Goal: Information Seeking & Learning: Compare options

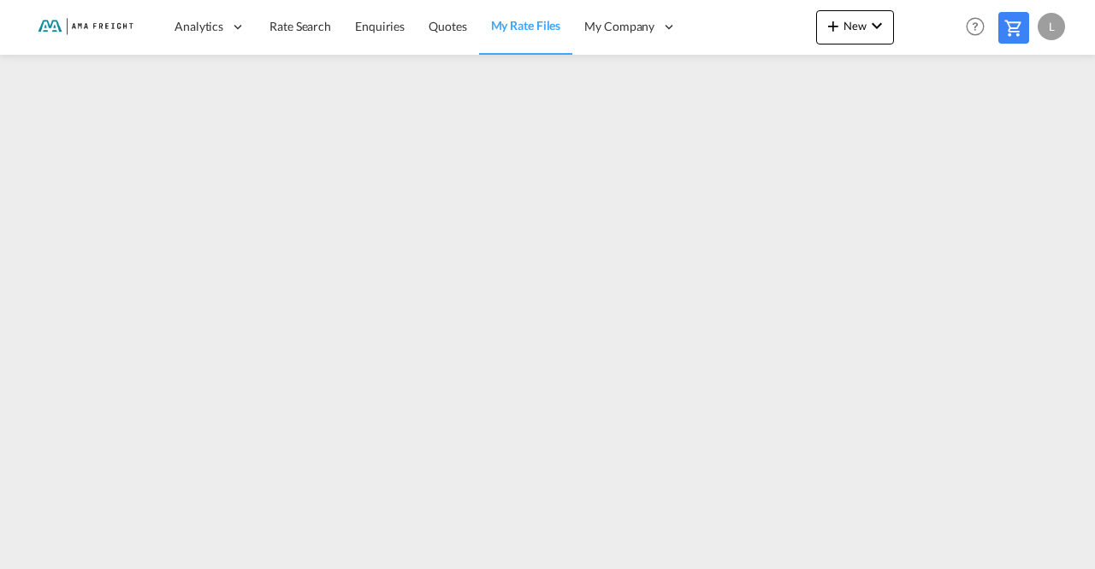
click at [102, 35] on img at bounding box center [83, 27] width 115 height 38
click at [109, 26] on img at bounding box center [83, 27] width 115 height 38
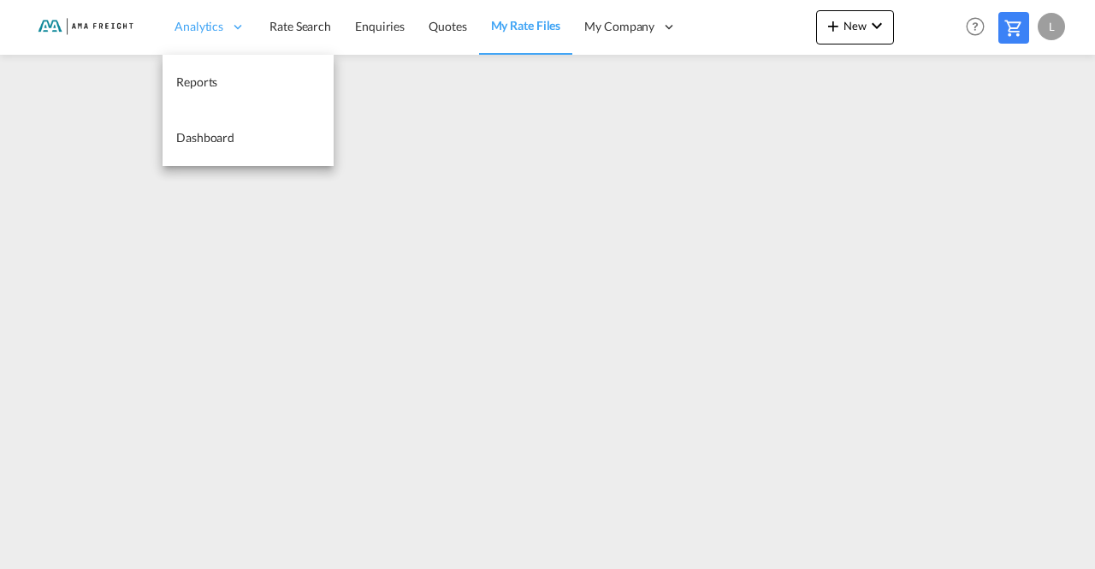
click at [194, 27] on span "Analytics" at bounding box center [199, 26] width 49 height 17
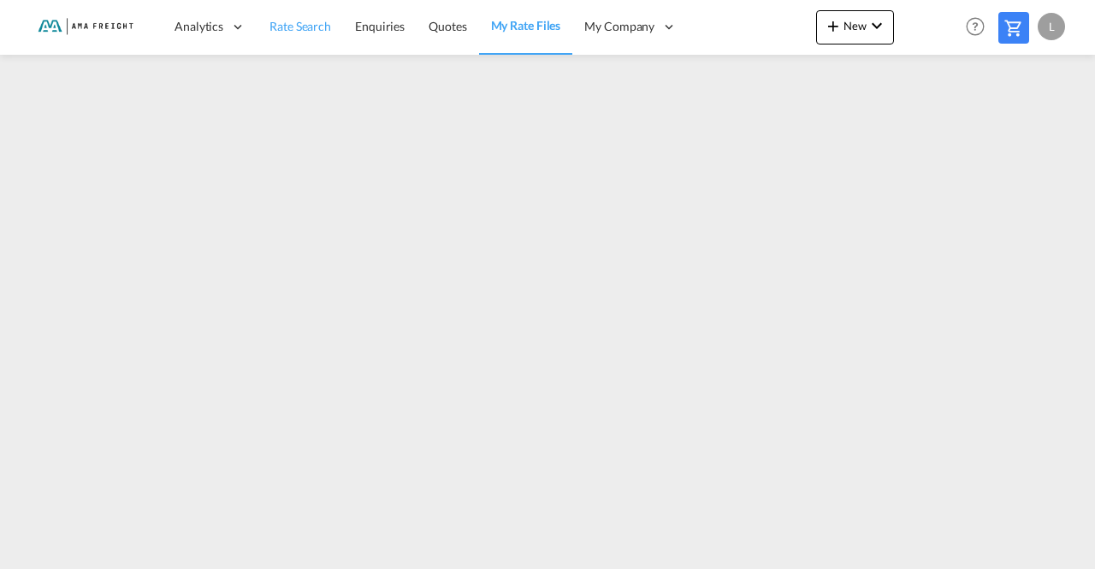
click at [311, 24] on span "Rate Search" at bounding box center [300, 26] width 62 height 15
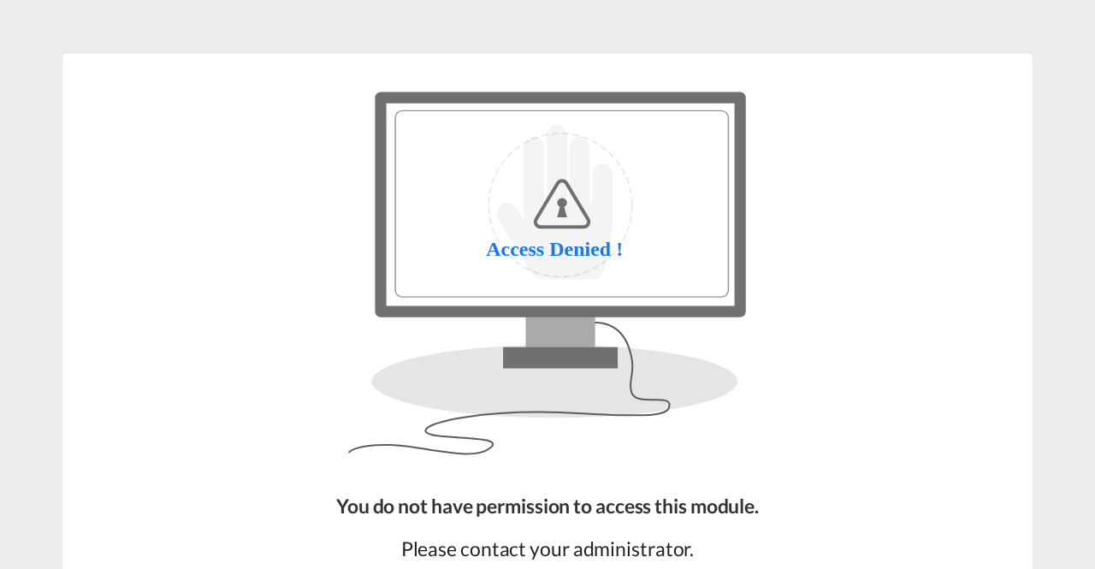
scroll to position [159, 0]
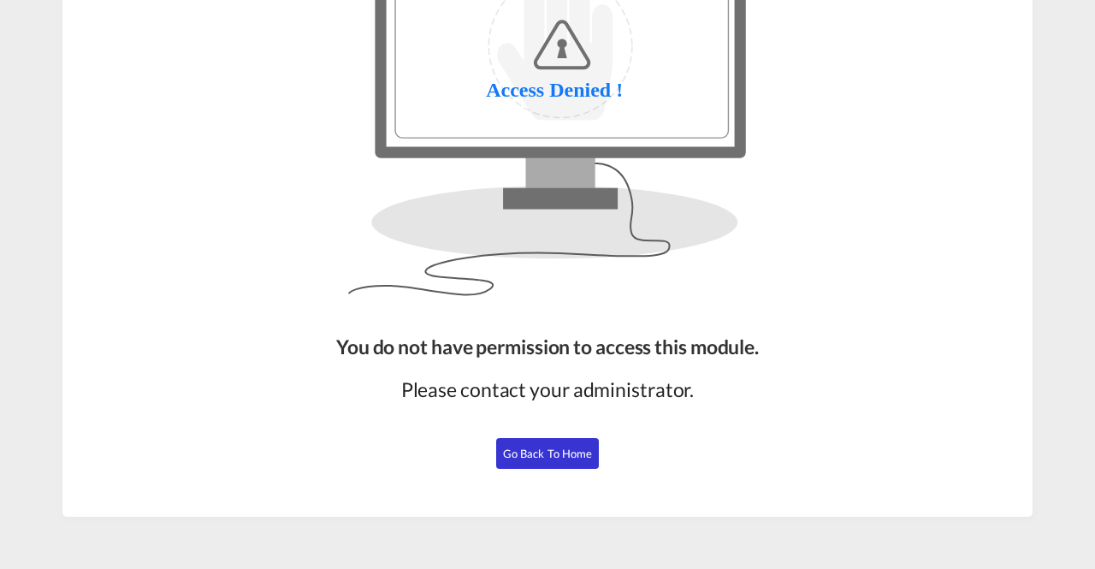
click at [540, 452] on span "Go Back to Home" at bounding box center [548, 454] width 90 height 14
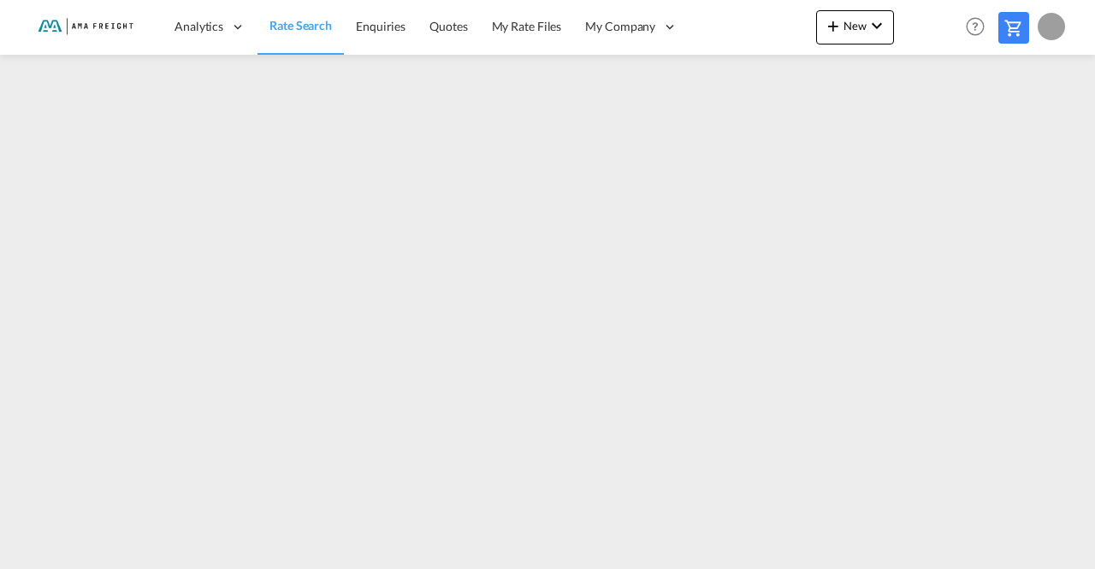
scroll to position [156, 0]
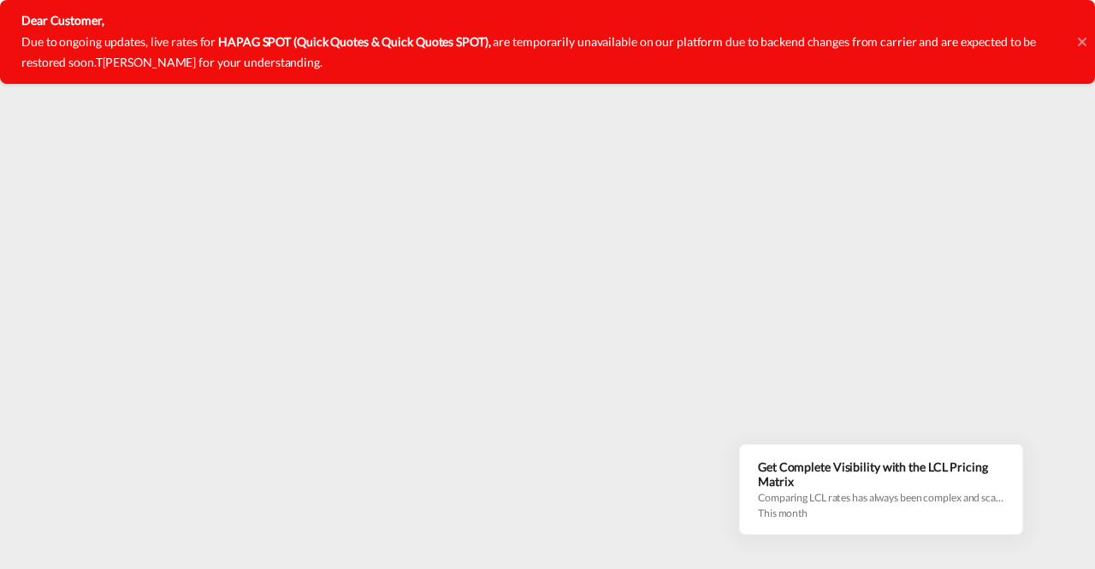
click at [1078, 37] on icon at bounding box center [1082, 42] width 9 height 14
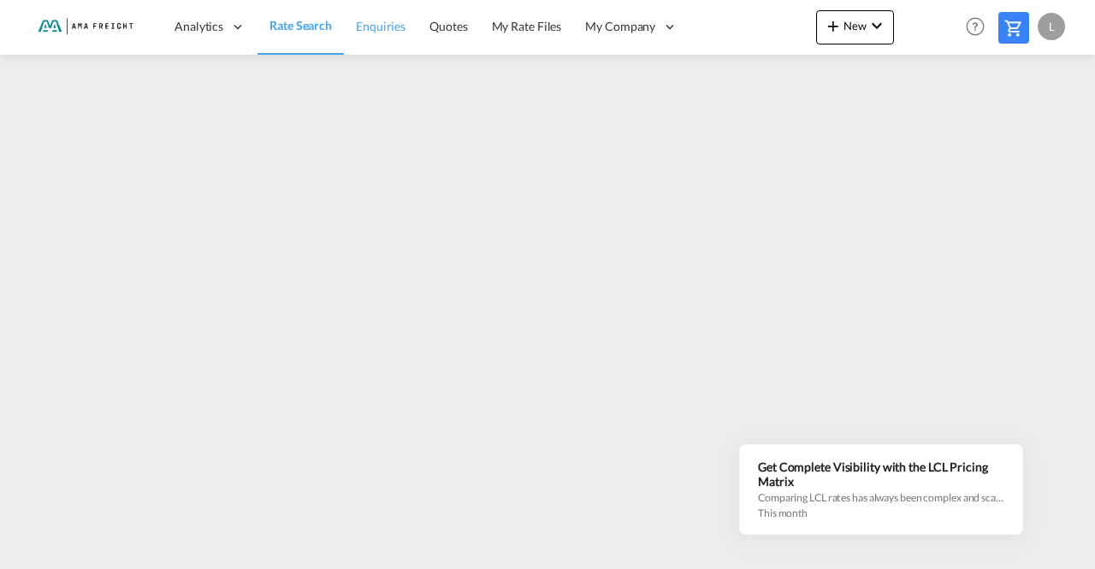
click at [381, 30] on span "Enquiries" at bounding box center [381, 26] width 50 height 15
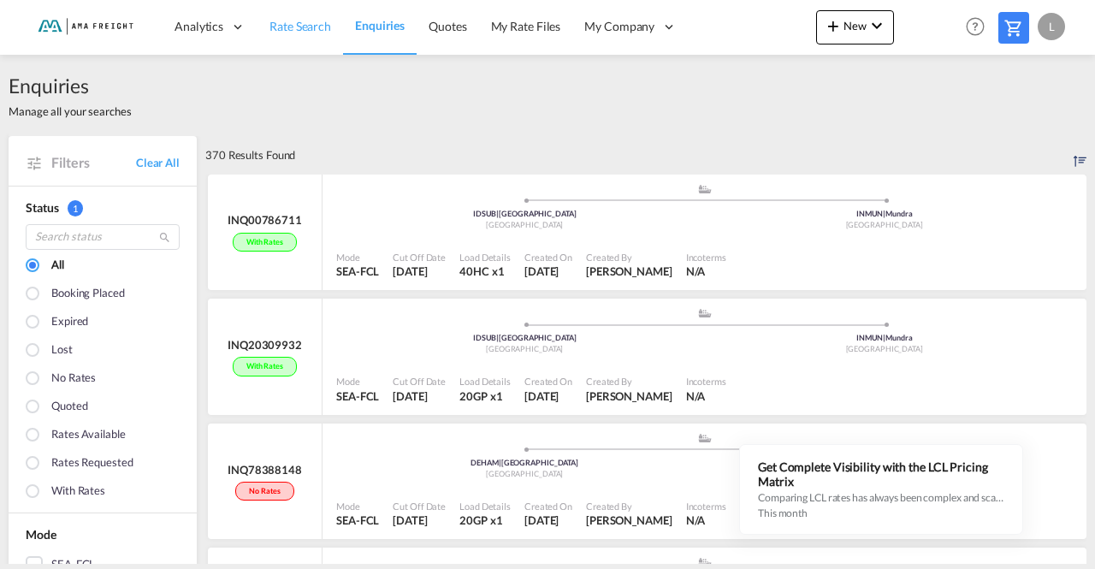
click at [287, 35] on link "Rate Search" at bounding box center [300, 27] width 86 height 56
